Goal: Find specific page/section: Find specific page/section

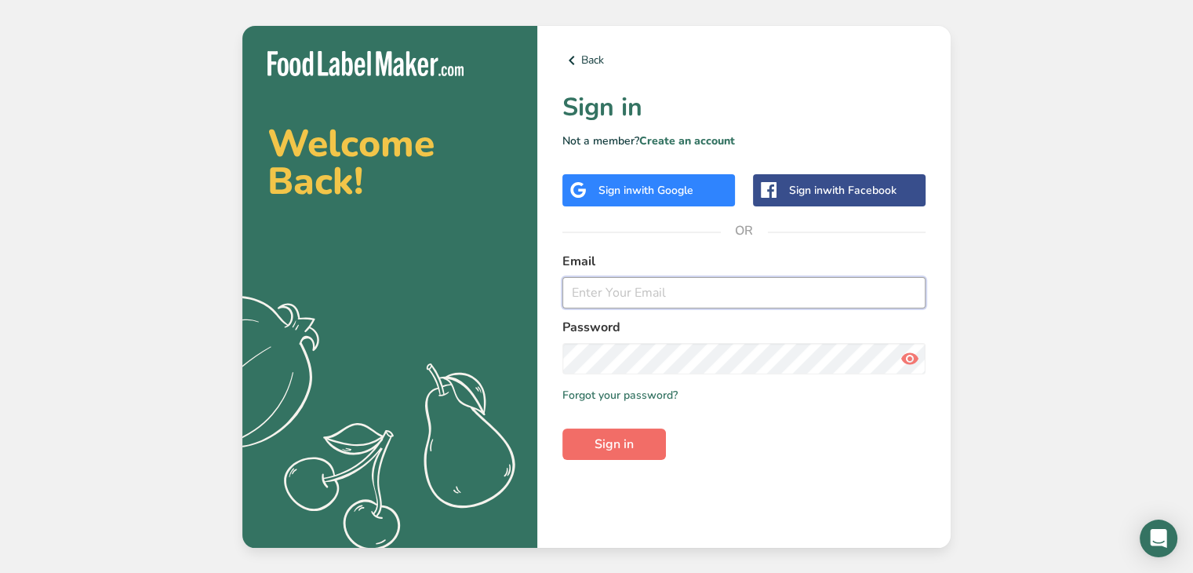
type input "[PERSON_NAME][EMAIL_ADDRESS][DOMAIN_NAME]"
click at [635, 442] on button "Sign in" at bounding box center [615, 443] width 104 height 31
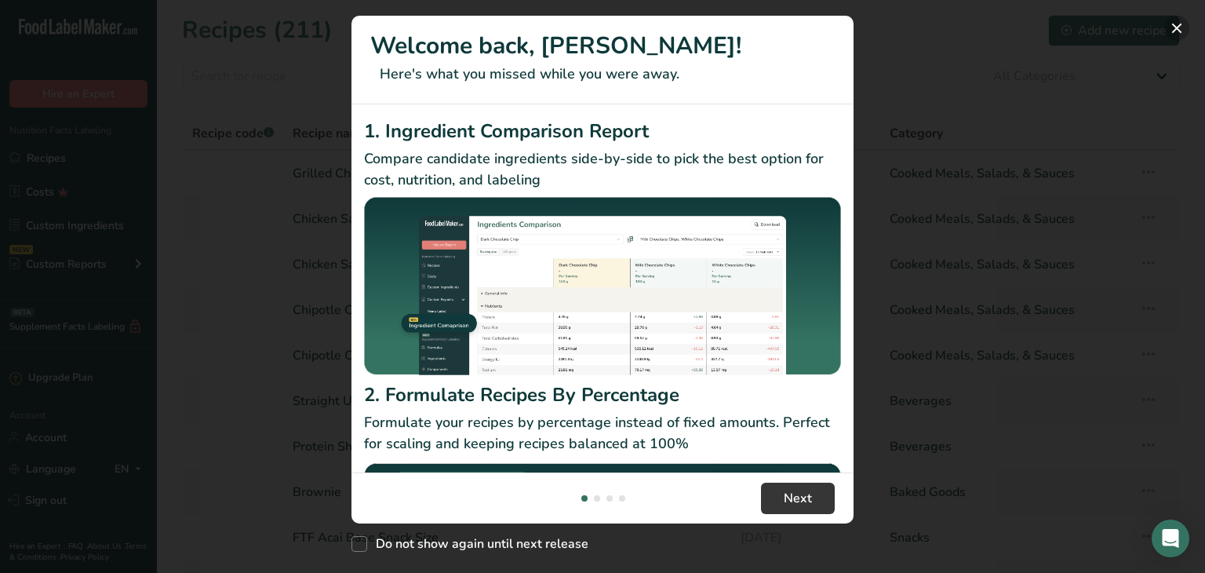
click at [1177, 28] on button "New Features" at bounding box center [1176, 28] width 25 height 25
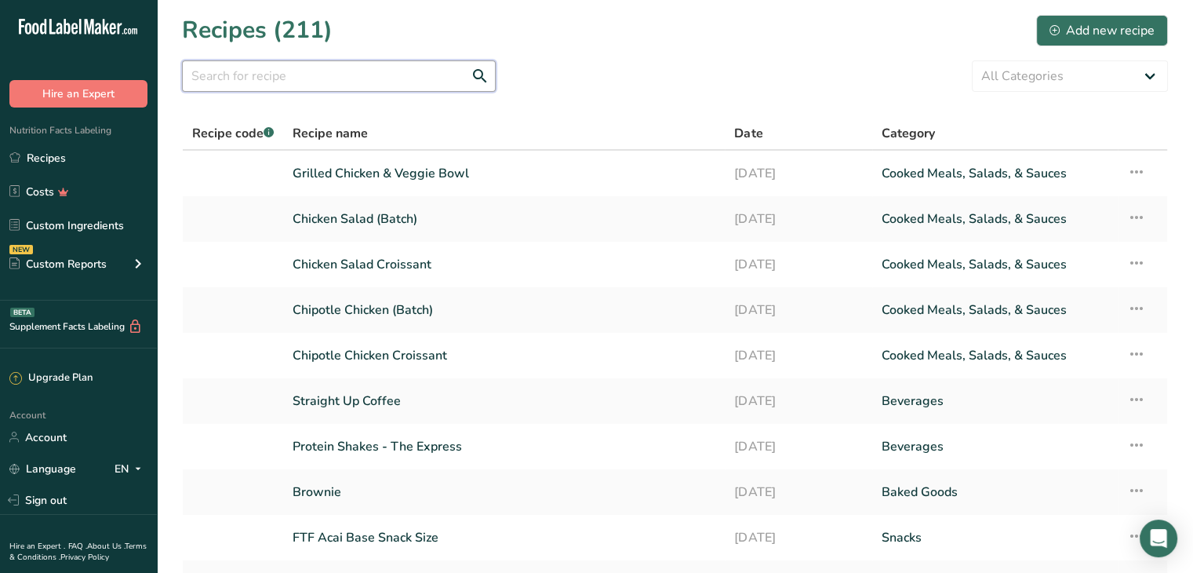
click at [321, 73] on input "text" at bounding box center [339, 75] width 314 height 31
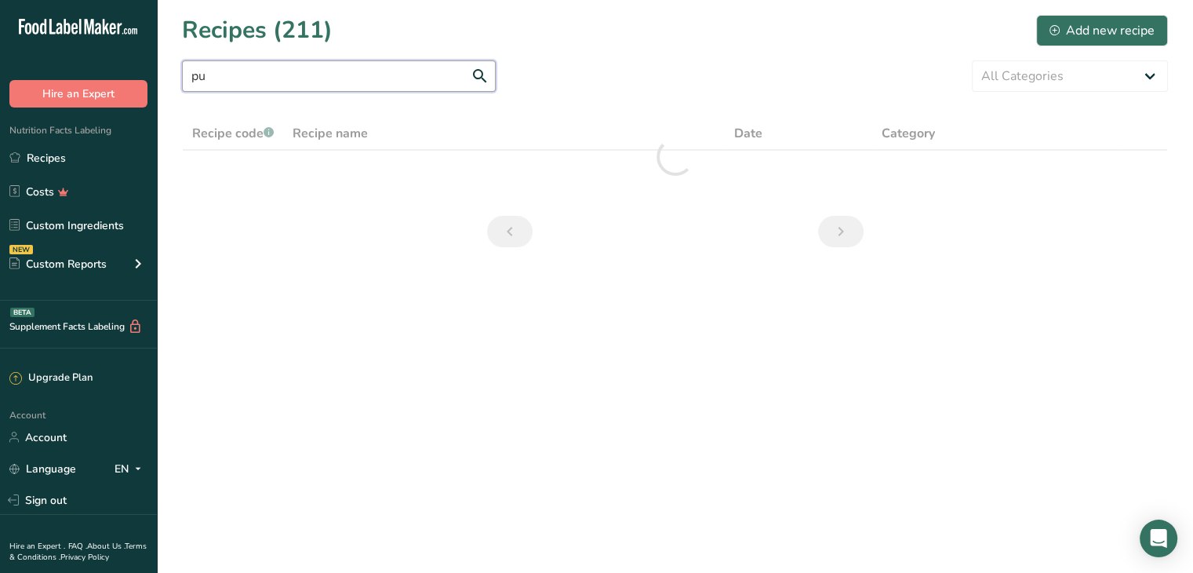
type input "p"
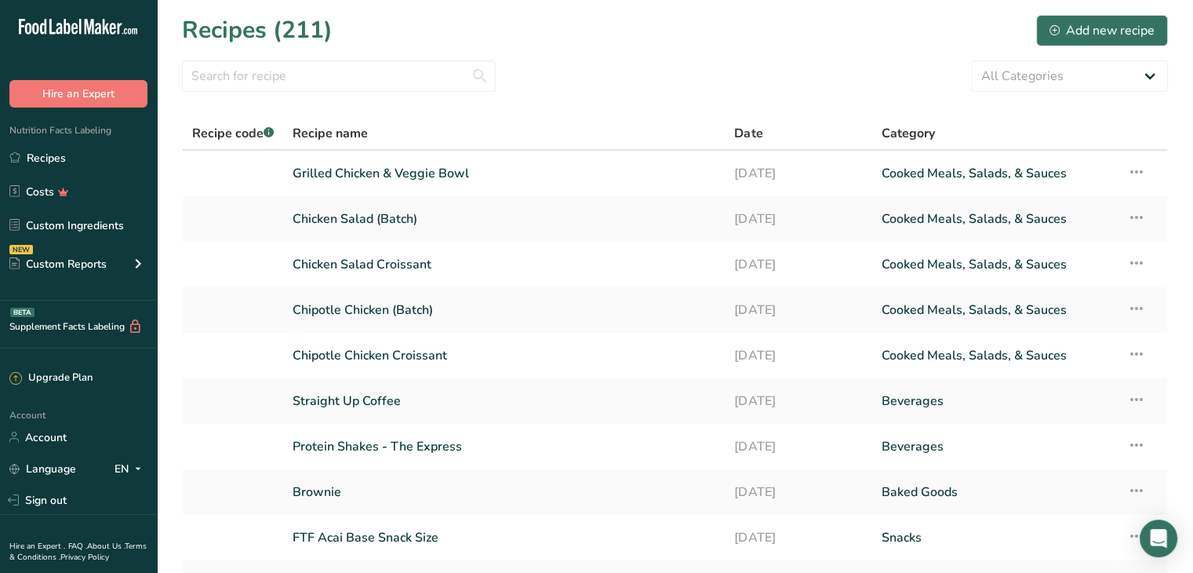
click at [655, 71] on div "All Categories Baked Goods [GEOGRAPHIC_DATA] Confectionery Cooked Meals, Salads…" at bounding box center [675, 75] width 986 height 31
